Goal: Task Accomplishment & Management: Use online tool/utility

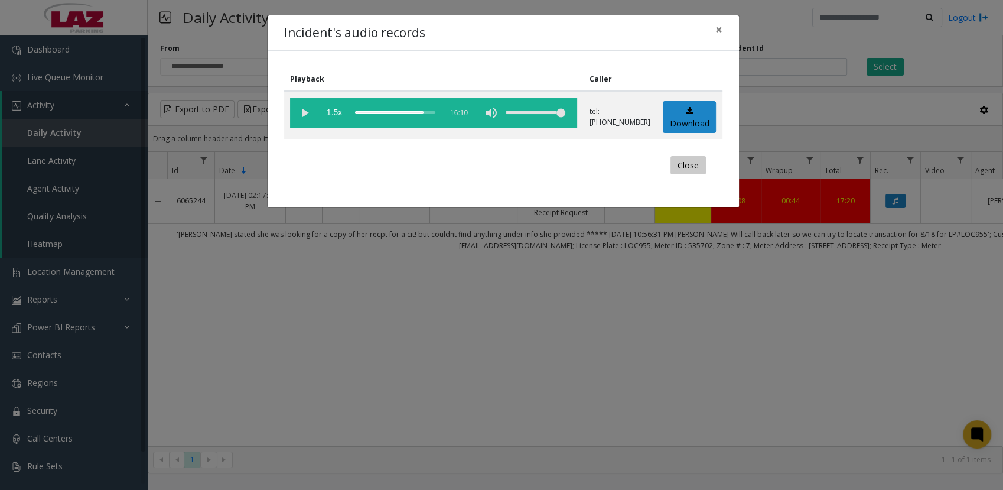
click at [690, 166] on button "Close" at bounding box center [687, 165] width 35 height 19
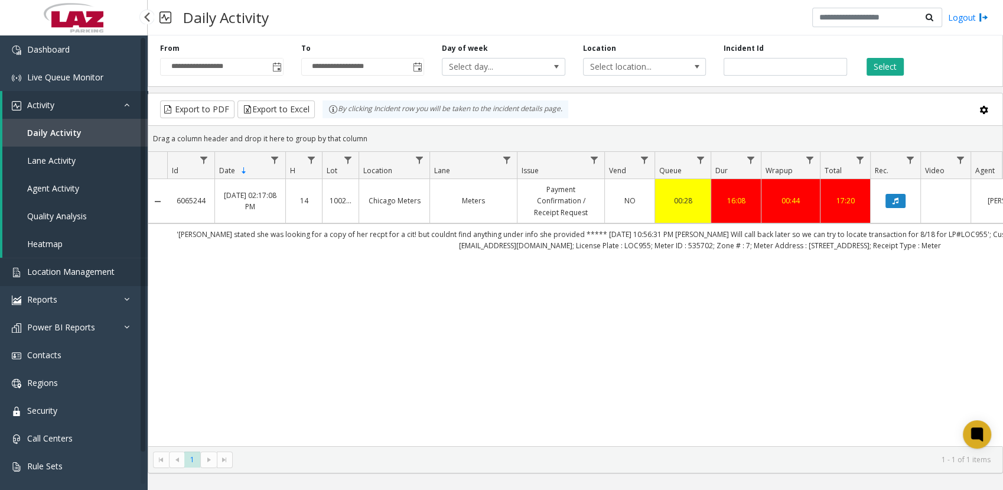
click at [76, 273] on span "Location Management" at bounding box center [70, 271] width 87 height 11
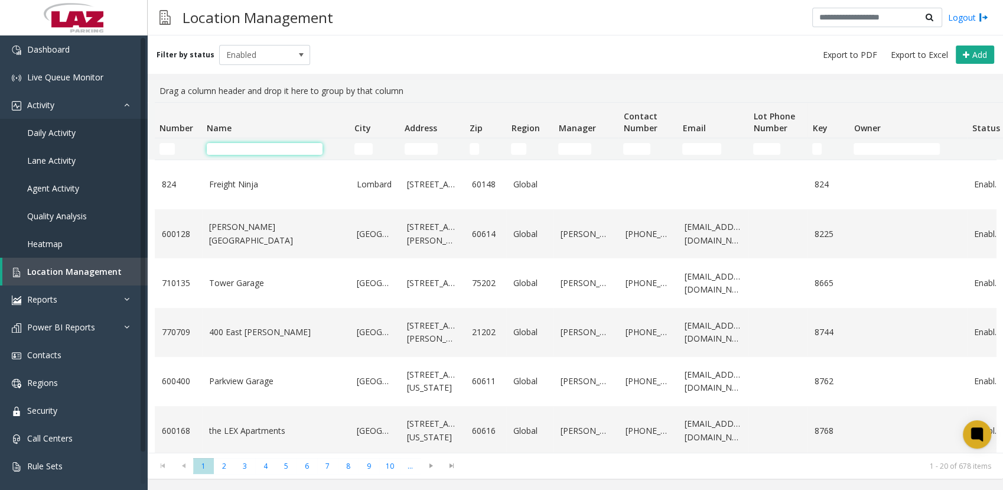
click at [232, 151] on input "Name Filter" at bounding box center [265, 149] width 116 height 12
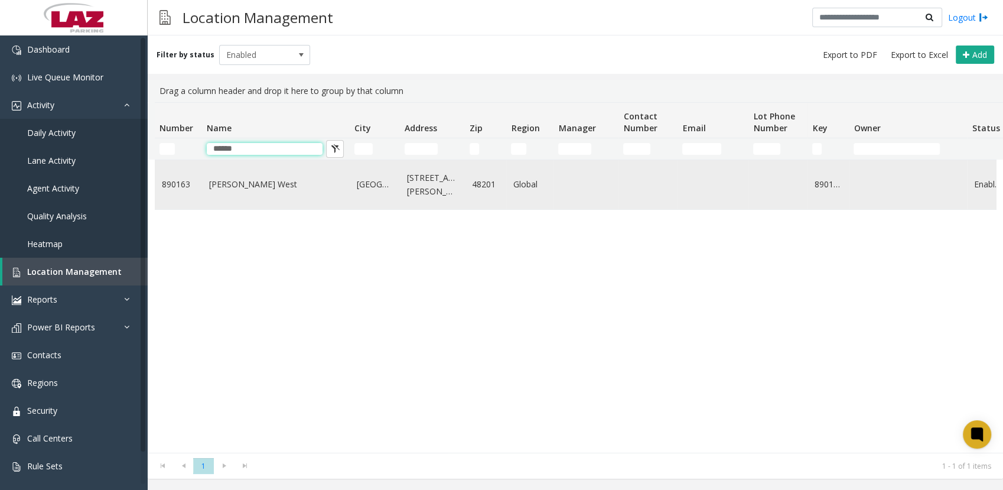
type input "******"
click at [271, 188] on link "[PERSON_NAME] West" at bounding box center [275, 184] width 133 height 13
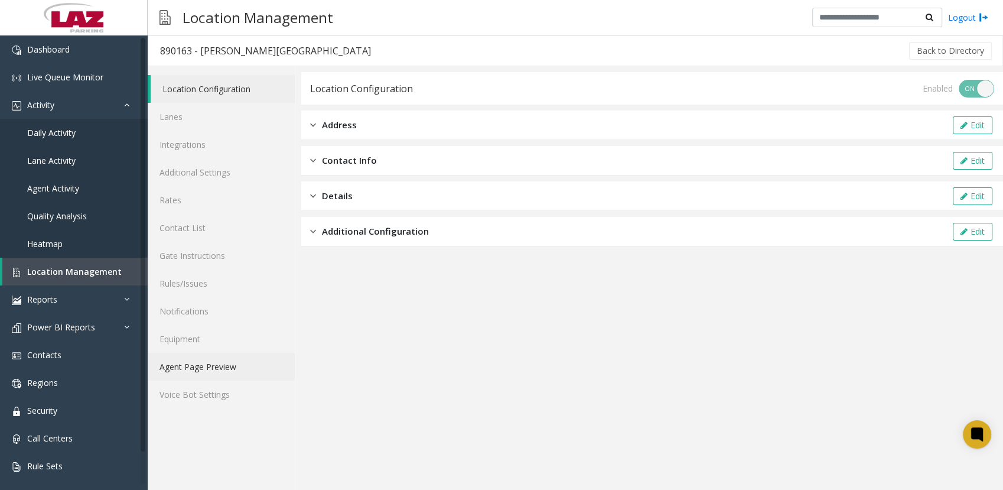
click at [211, 361] on link "Agent Page Preview" at bounding box center [221, 367] width 147 height 28
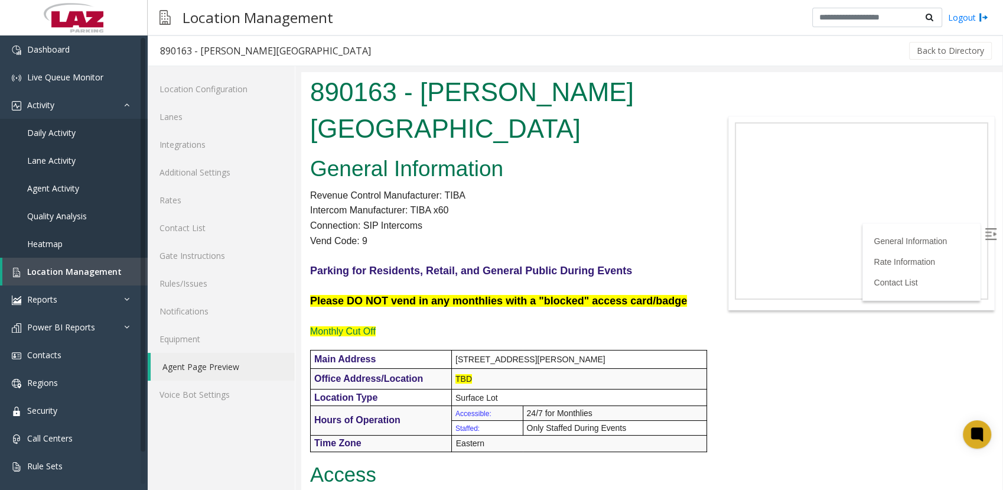
click at [666, 389] on td "Surface Lot" at bounding box center [579, 397] width 255 height 17
click at [190, 284] on link "Rules/Issues" at bounding box center [221, 283] width 147 height 28
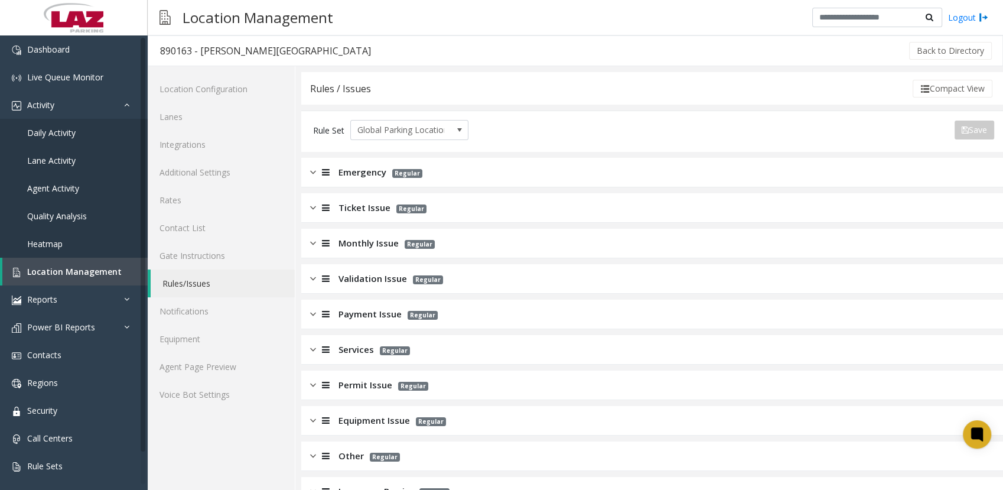
scroll to position [66, 0]
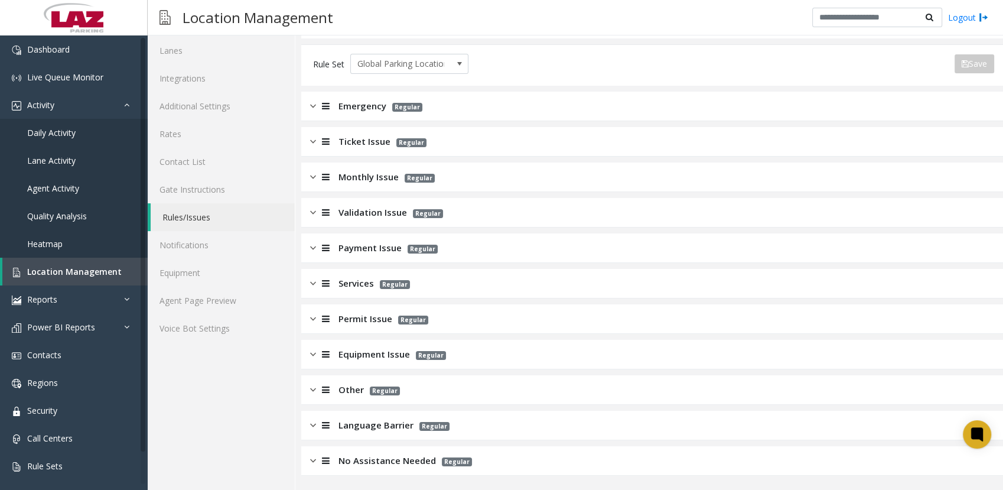
click at [357, 397] on div "Other Regular" at bounding box center [652, 390] width 702 height 30
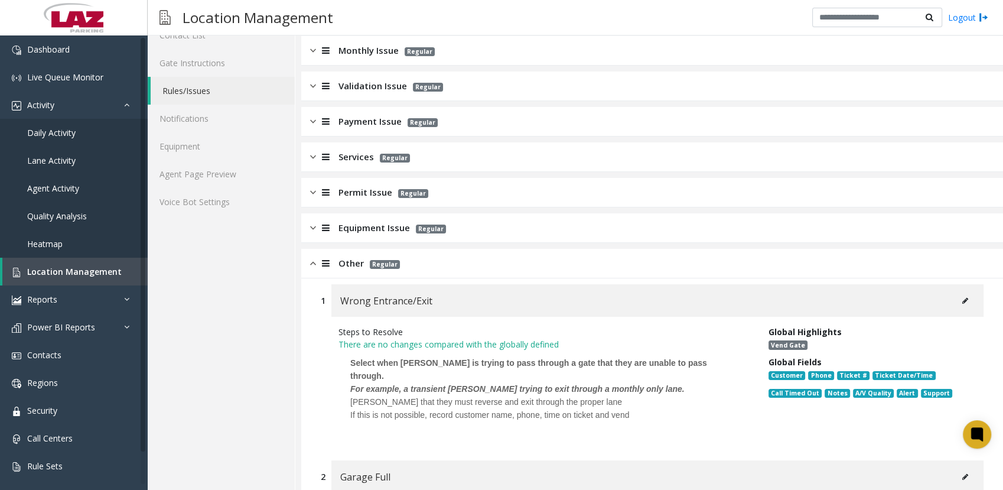
scroll to position [0, 0]
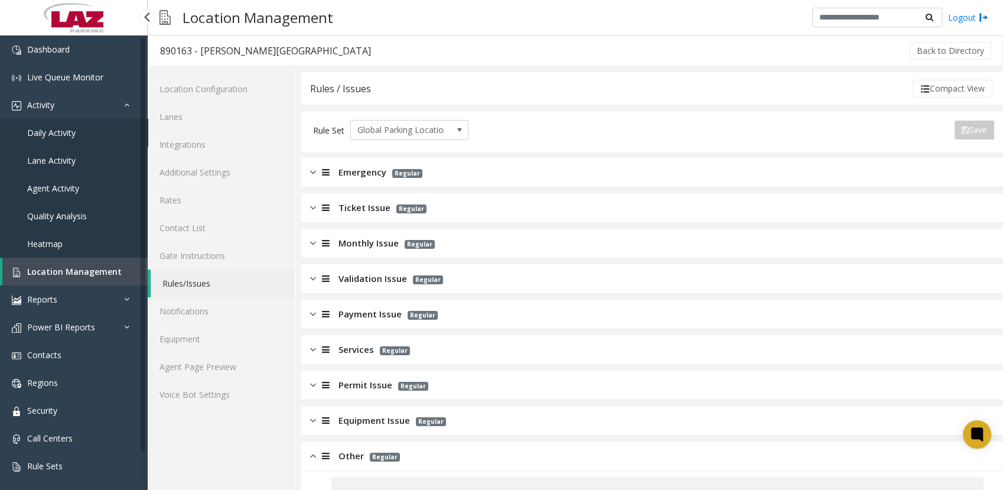
click at [51, 128] on span "Daily Activity" at bounding box center [51, 132] width 48 height 11
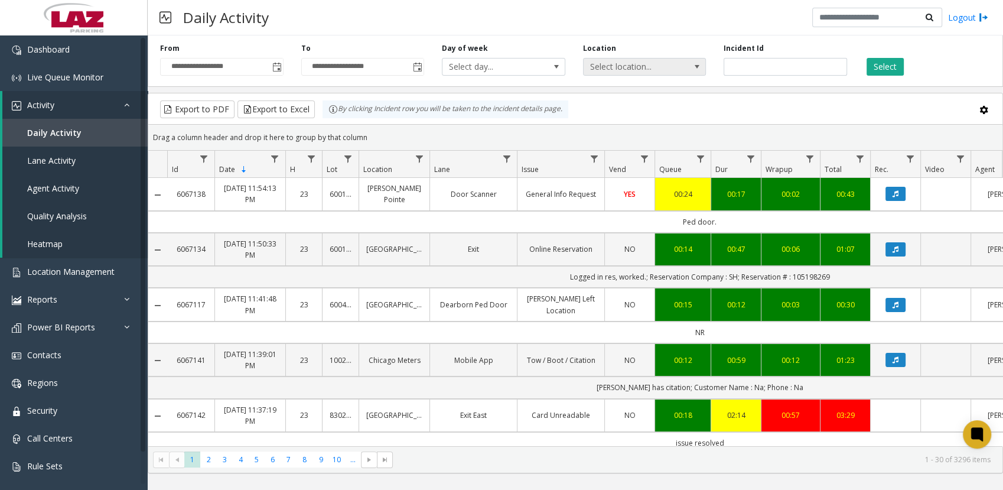
click at [610, 71] on span "Select location..." at bounding box center [632, 66] width 97 height 17
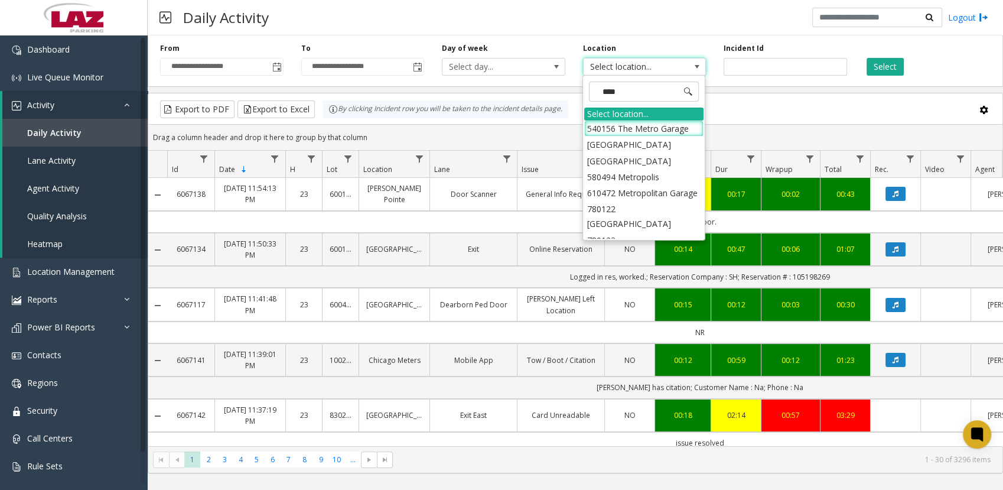
type input "*****"
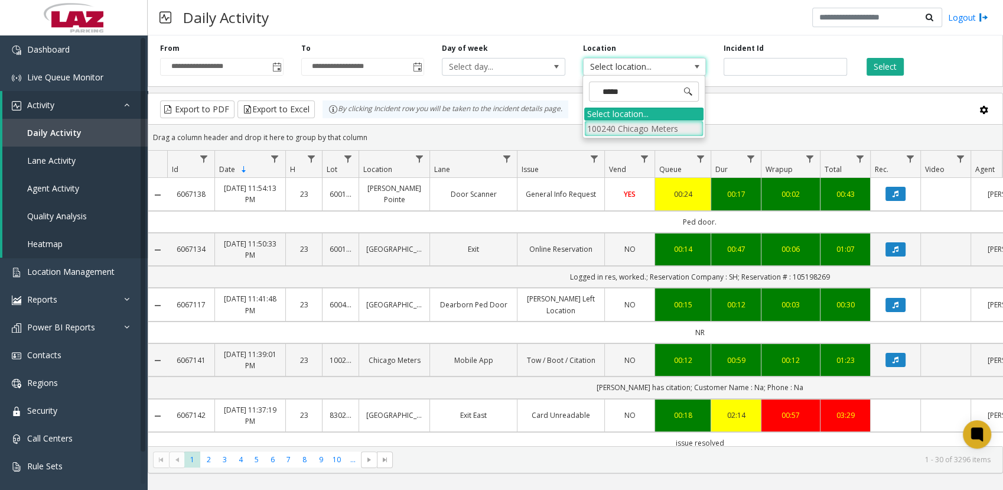
click at [604, 125] on li "100240 Chicago Meters" at bounding box center [643, 128] width 119 height 16
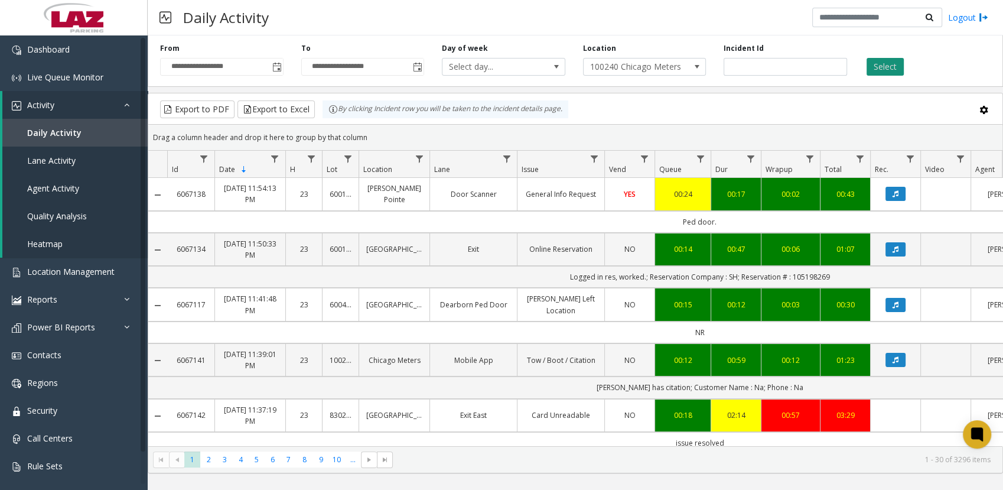
click at [881, 71] on button "Select" at bounding box center [884, 67] width 37 height 18
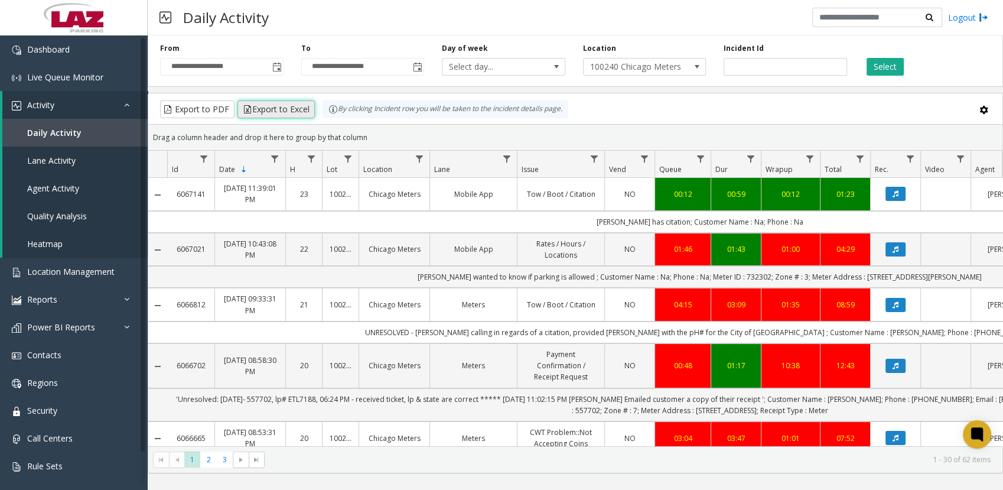
click at [276, 109] on button "Export to Excel" at bounding box center [275, 109] width 77 height 18
